Goal: Task Accomplishment & Management: Complete application form

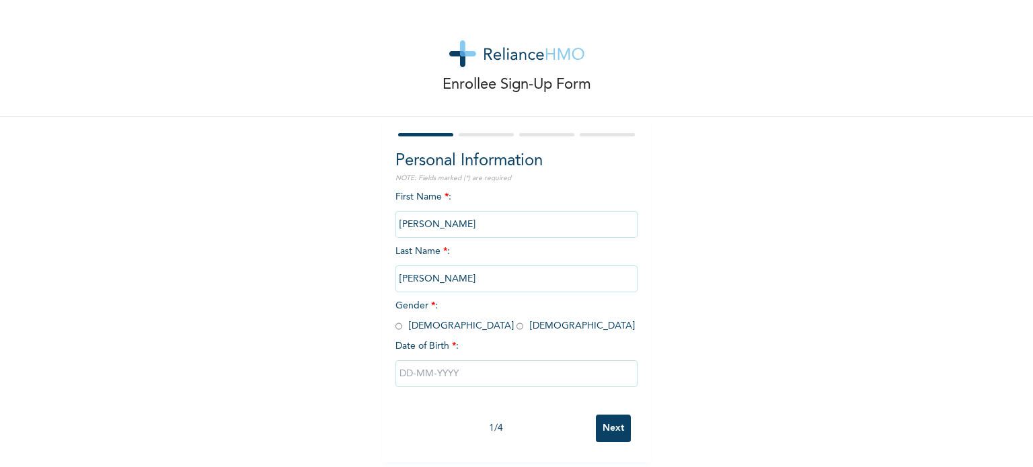
click at [395, 325] on input "radio" at bounding box center [398, 326] width 7 height 13
radio input "true"
click at [465, 371] on input "text" at bounding box center [516, 373] width 242 height 27
select select "9"
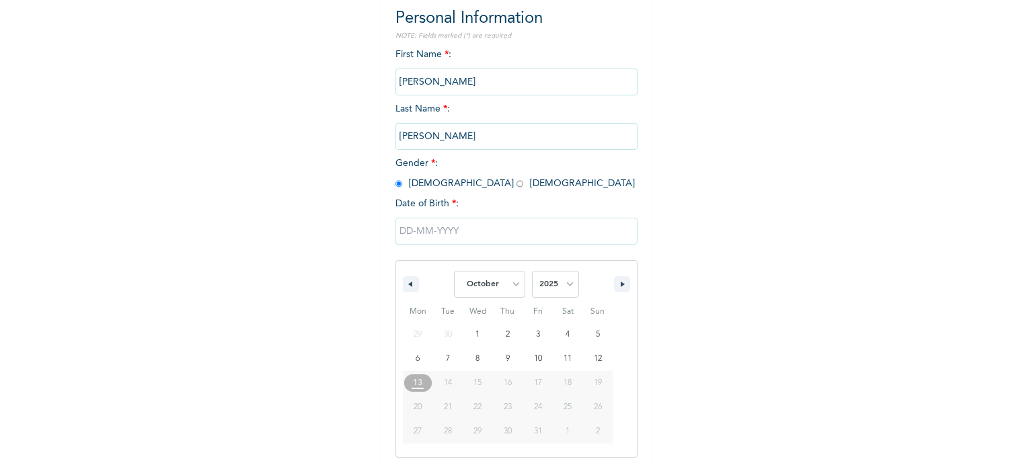
scroll to position [143, 0]
click at [513, 284] on select "January February March April May June July August September October November De…" at bounding box center [489, 283] width 71 height 27
click at [559, 289] on select "2025 2024 2023 2022 2021 2020 2019 2018 2017 2016 2015 2014 2013 2012 2011 2010…" at bounding box center [555, 283] width 47 height 27
select select "2002"
click at [532, 270] on select "2025 2024 2023 2022 2021 2020 2019 2018 2017 2016 2015 2014 2013 2012 2011 2010…" at bounding box center [555, 283] width 47 height 27
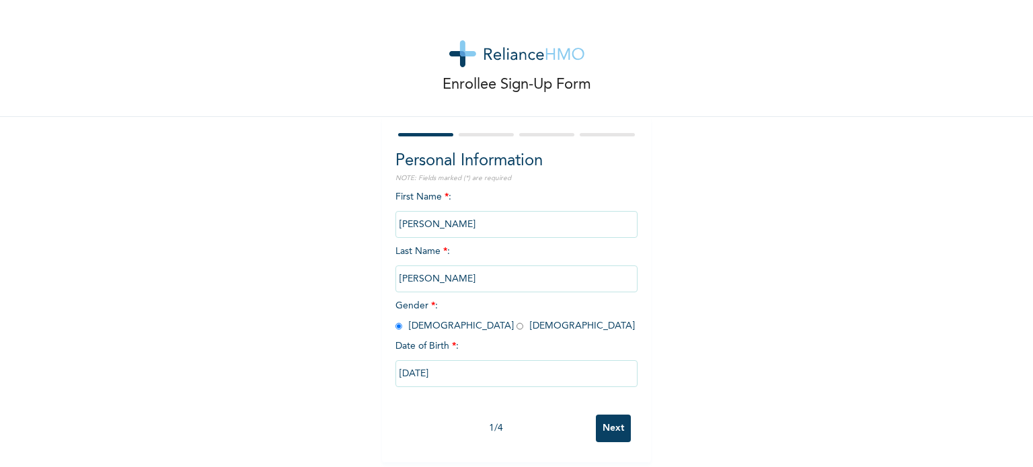
type input "[DATE]"
click at [603, 422] on input "Next" at bounding box center [613, 429] width 35 height 28
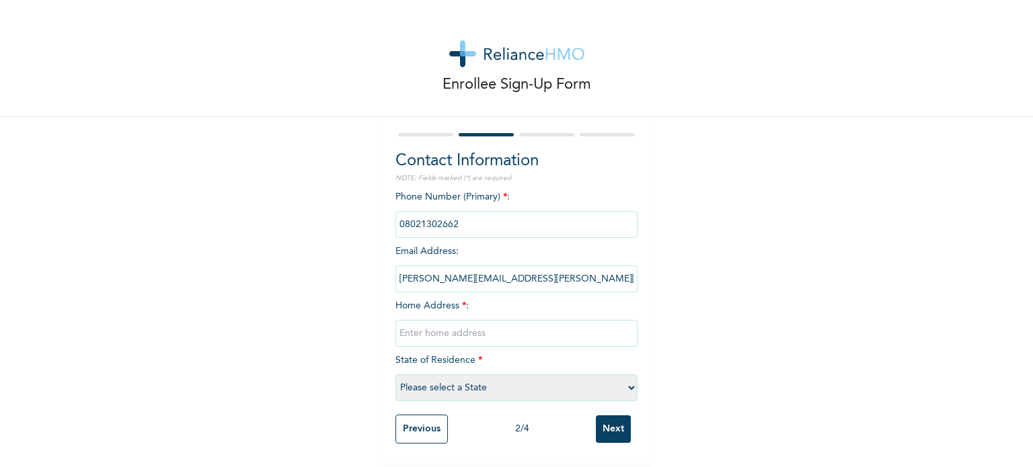
scroll to position [6, 0]
click at [499, 336] on input "text" at bounding box center [516, 333] width 242 height 27
click at [530, 325] on input "[STREET_ADDRESS]" at bounding box center [516, 333] width 242 height 27
click at [576, 329] on input "[STREET_ADDRESS]" at bounding box center [516, 333] width 242 height 27
type input "[STREET_ADDRESS]"
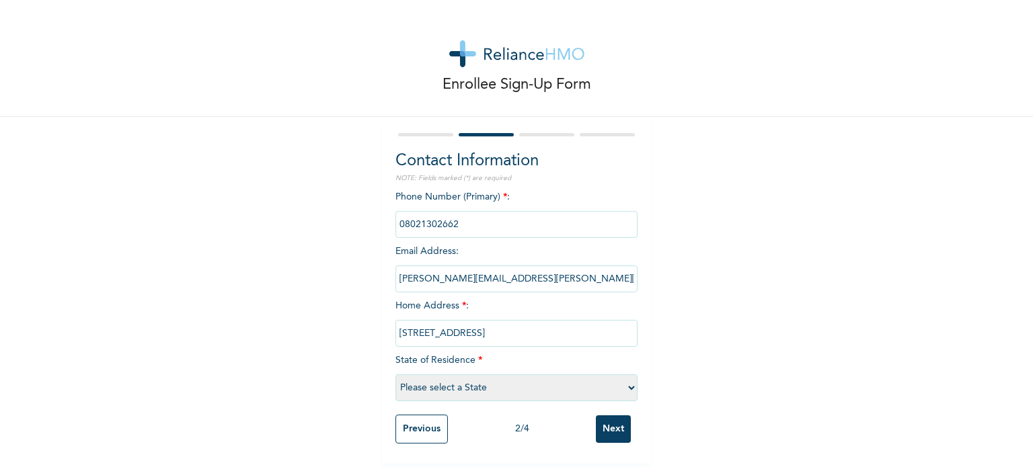
click at [554, 375] on select "Please select a State [PERSON_NAME] (FCT) [PERSON_NAME] Ibom [GEOGRAPHIC_DATA] …" at bounding box center [516, 388] width 242 height 27
select select "15"
click at [395, 375] on select "Please select a State [PERSON_NAME] (FCT) [PERSON_NAME] Ibom [GEOGRAPHIC_DATA] …" at bounding box center [516, 388] width 242 height 27
click at [601, 420] on input "Next" at bounding box center [613, 430] width 35 height 28
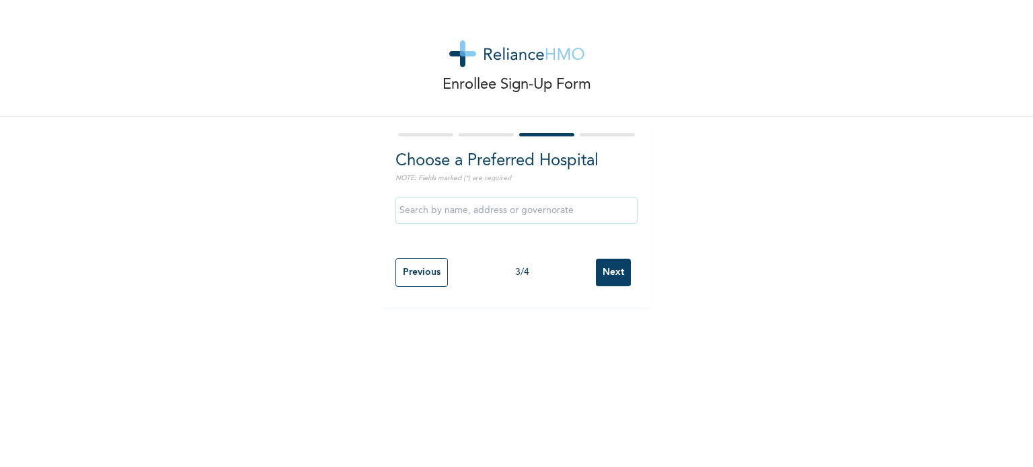
scroll to position [0, 0]
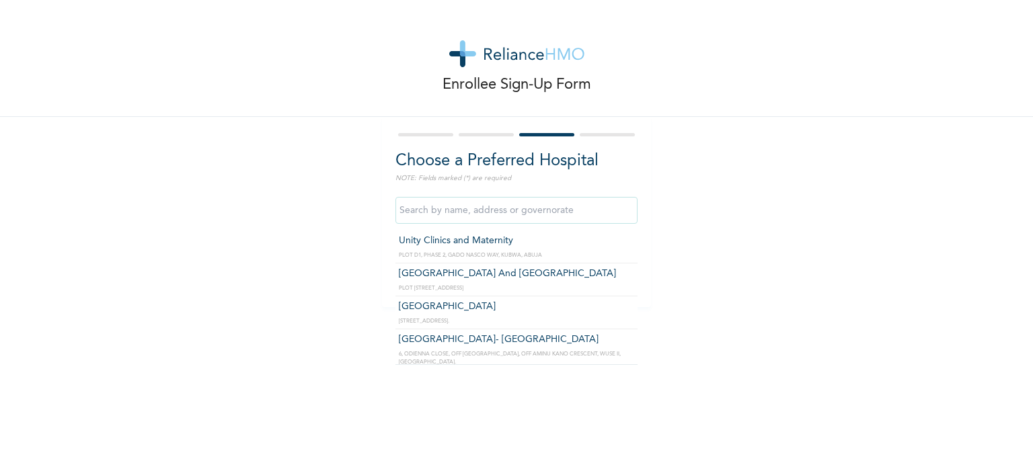
click at [529, 211] on input "text" at bounding box center [516, 210] width 242 height 27
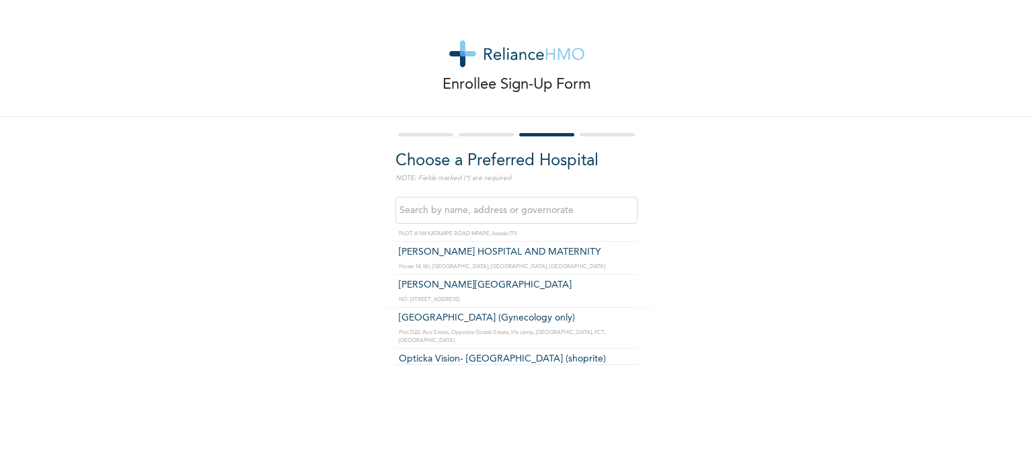
scroll to position [1748, 0]
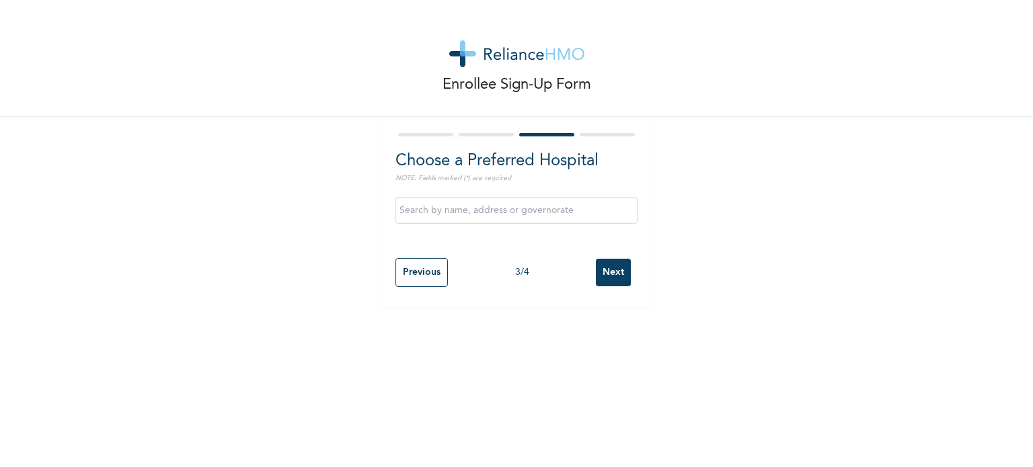
drag, startPoint x: 770, startPoint y: 268, endPoint x: 756, endPoint y: 276, distance: 16.3
click at [764, 274] on div "Enrollee Sign-Up Form Choose a Preferred Hospital NOTE: Fields marked (*) are r…" at bounding box center [516, 153] width 1033 height 307
click at [607, 268] on input "Next" at bounding box center [613, 273] width 35 height 28
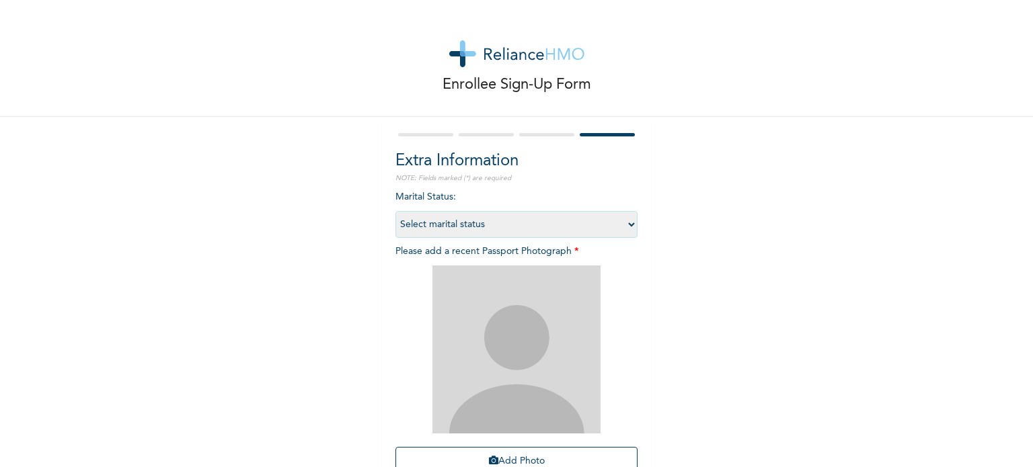
click at [525, 228] on select "Select marital status [DEMOGRAPHIC_DATA] Married [DEMOGRAPHIC_DATA] Widow/[DEMO…" at bounding box center [516, 224] width 242 height 27
select select "1"
click at [395, 211] on select "Select marital status [DEMOGRAPHIC_DATA] Married [DEMOGRAPHIC_DATA] Widow/[DEMO…" at bounding box center [516, 224] width 242 height 27
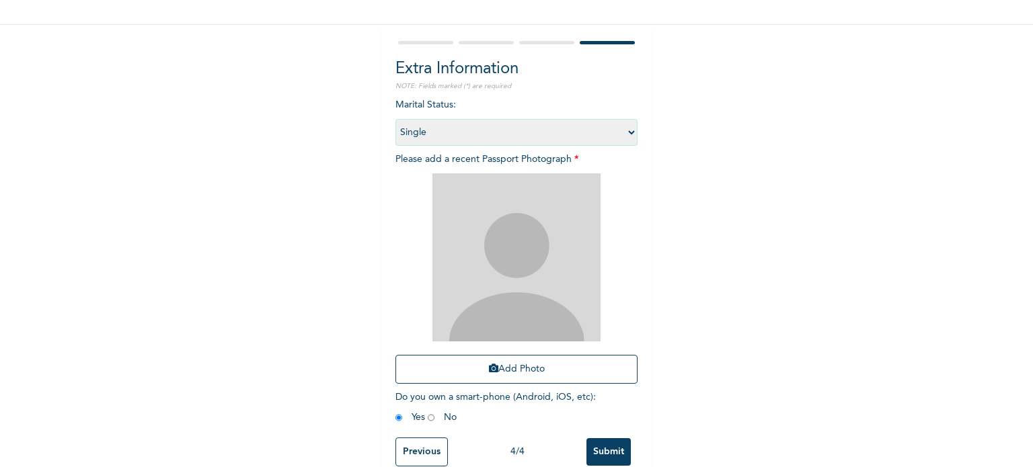
scroll to position [121, 0]
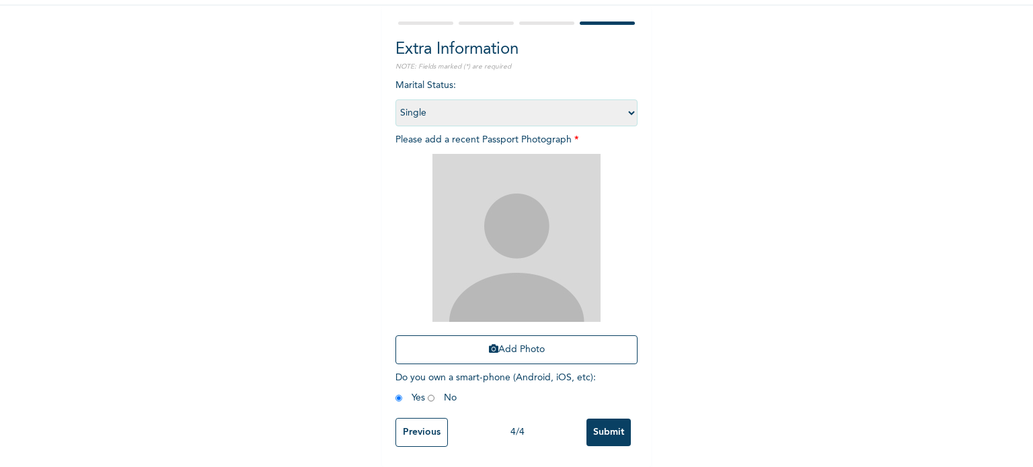
click at [523, 239] on img at bounding box center [516, 238] width 168 height 168
click at [513, 260] on img at bounding box center [516, 238] width 168 height 168
click at [516, 354] on button "Add Photo" at bounding box center [516, 350] width 242 height 29
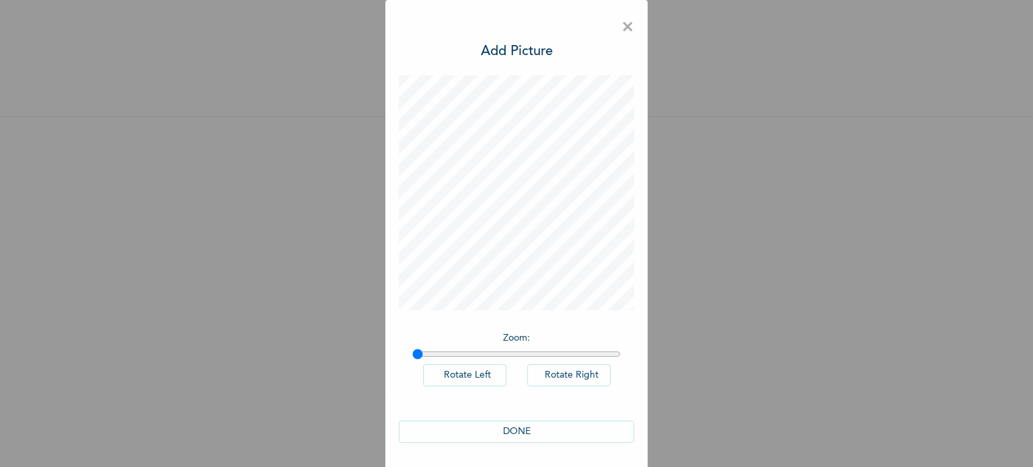
scroll to position [0, 0]
type input "1"
drag, startPoint x: 410, startPoint y: 352, endPoint x: 369, endPoint y: 356, distance: 41.8
click at [412, 356] on input "range" at bounding box center [516, 354] width 208 height 11
click at [531, 430] on button "DONE" at bounding box center [516, 432] width 235 height 22
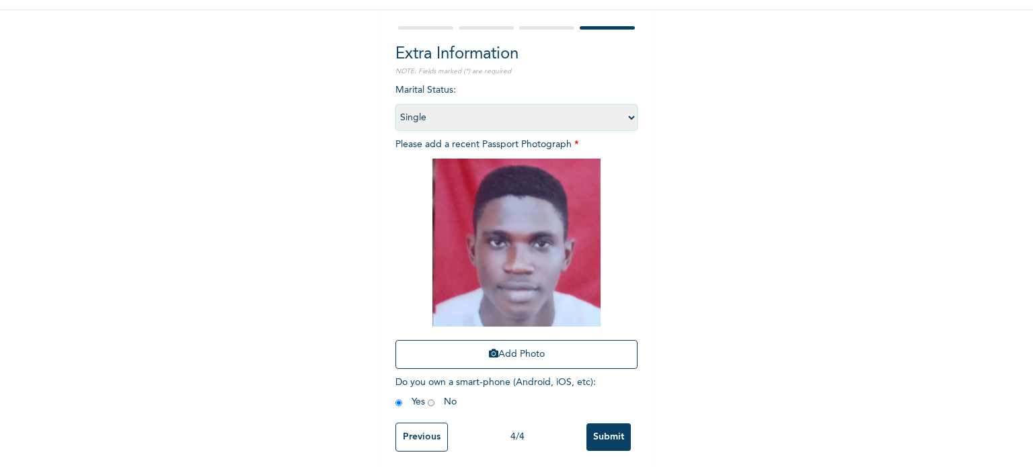
scroll to position [121, 0]
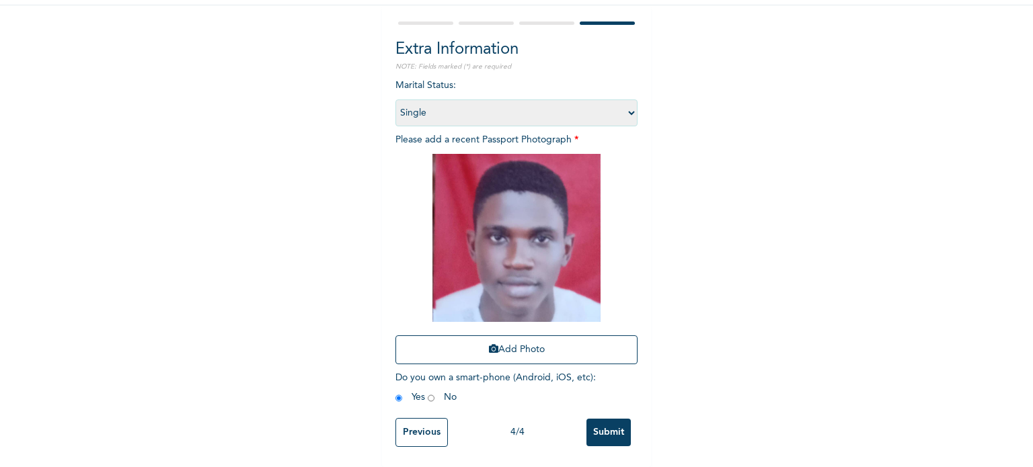
click at [606, 419] on input "Submit" at bounding box center [608, 433] width 44 height 28
